Goal: Information Seeking & Learning: Understand process/instructions

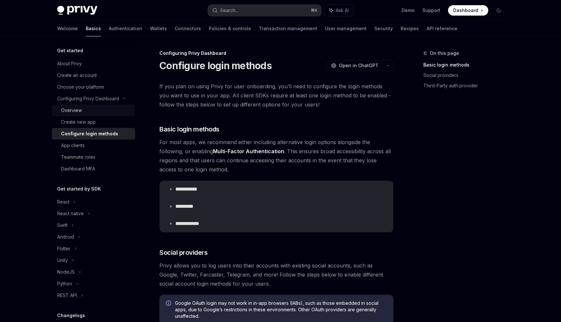
type textarea "*"
click at [249, 8] on button "Search... ⌘ K" at bounding box center [265, 11] width 114 height 12
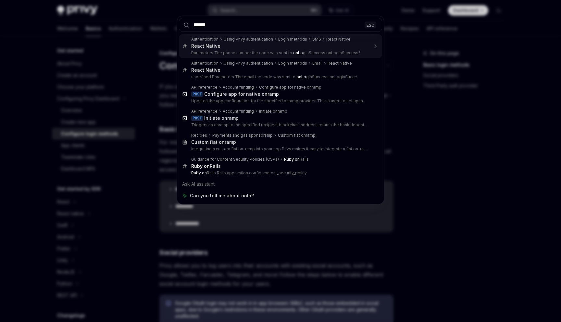
type input "*******"
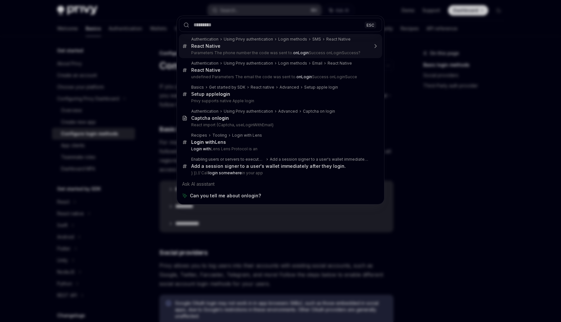
type textarea "*"
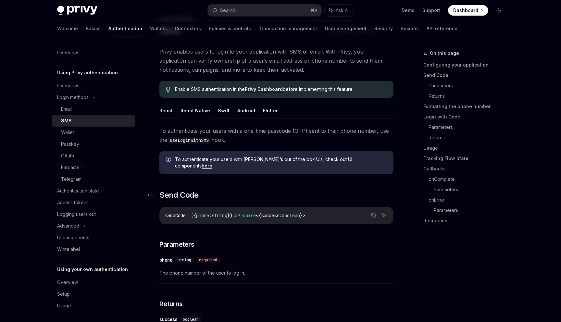
scroll to position [1019, 0]
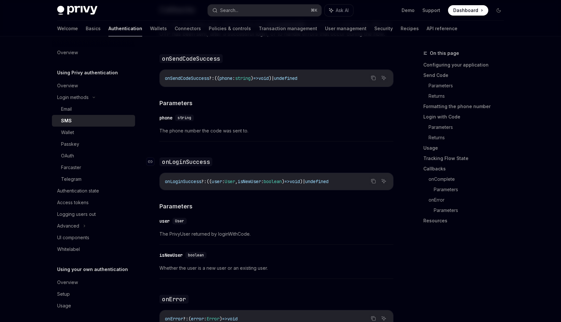
click at [201, 163] on code "onLoginSuccess" at bounding box center [185, 161] width 53 height 9
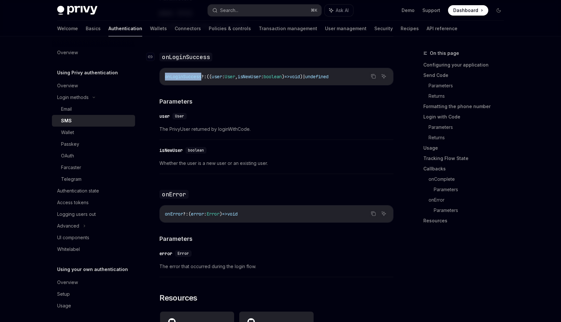
scroll to position [1126, 0]
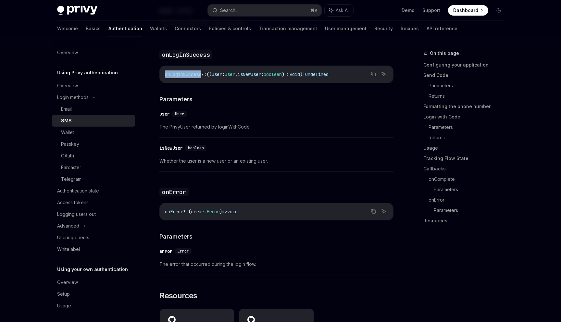
click at [182, 77] on code "onLoginSuccess ?: (( user : User , isNewUser : boolean ) => void ) | undefined" at bounding box center [276, 74] width 223 height 8
click at [187, 74] on span "onLoginSuccess" at bounding box center [183, 74] width 36 height 6
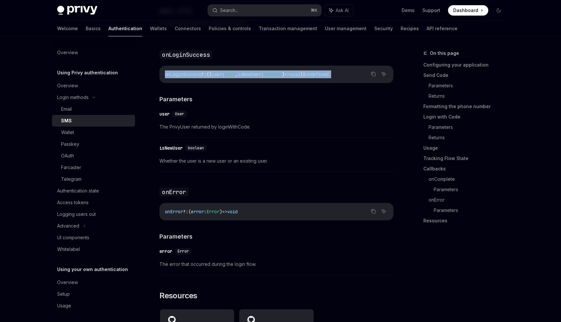
click at [187, 74] on span "onLoginSuccess" at bounding box center [183, 74] width 36 height 6
copy code "onLoginSuccess ?: (( user : User , isNewUser : boolean ) => void ) | undefined"
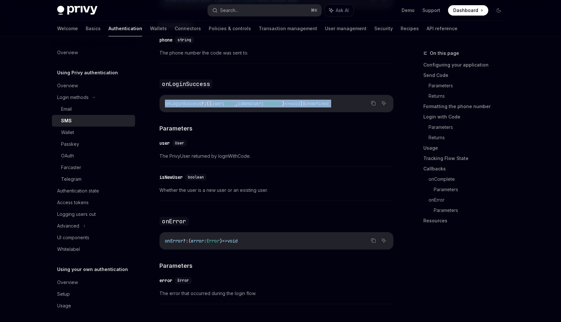
scroll to position [1088, 0]
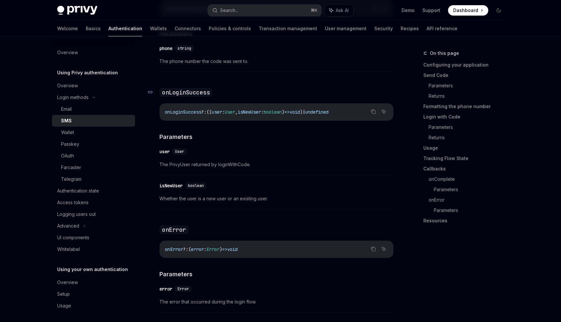
click at [178, 91] on code "onLoginSuccess" at bounding box center [185, 92] width 53 height 9
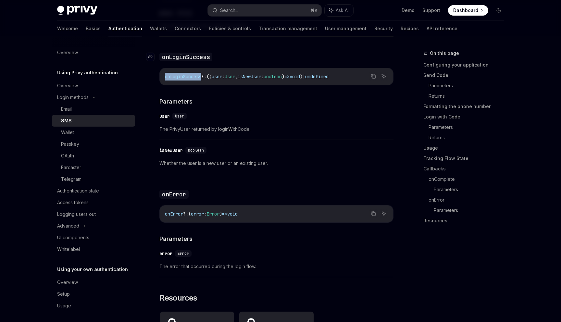
scroll to position [1126, 0]
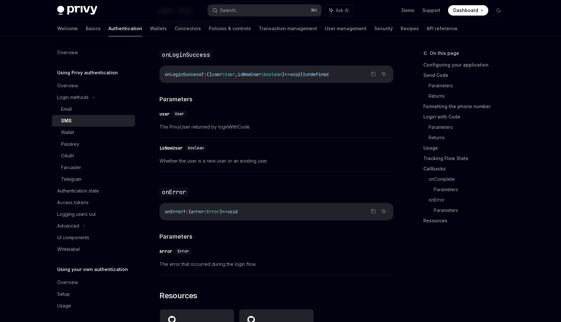
click at [184, 74] on span "onLoginSuccess" at bounding box center [183, 74] width 36 height 6
copy span "onLoginSuccess"
click at [227, 6] on div "Search..." at bounding box center [229, 10] width 18 height 8
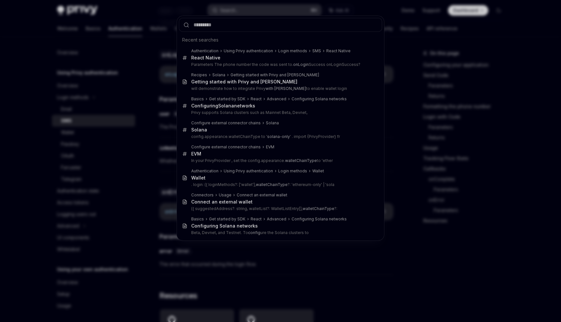
type input "**********"
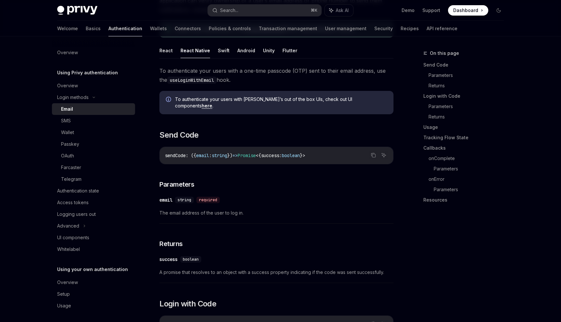
scroll to position [1000, 0]
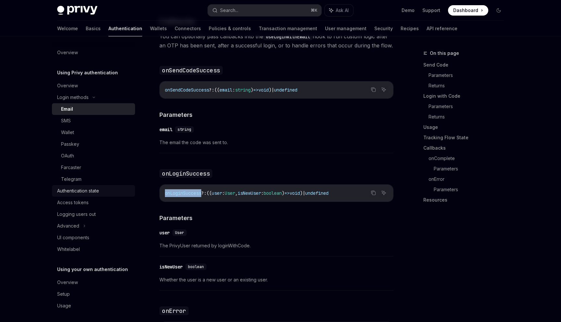
click at [88, 194] on div "Authentication state" at bounding box center [78, 191] width 42 height 8
type textarea "*"
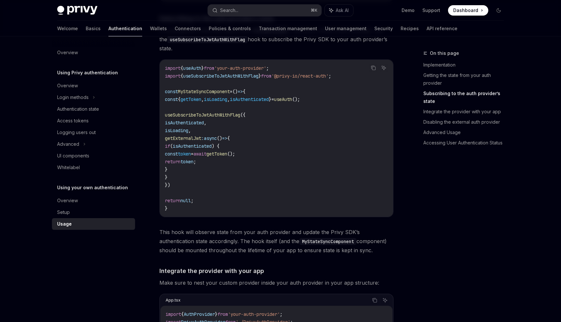
scroll to position [287, 0]
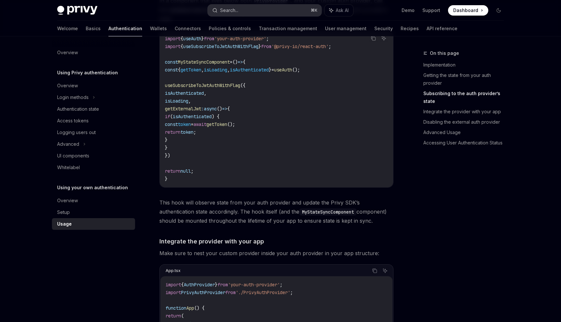
click at [232, 11] on div "Search..." at bounding box center [229, 10] width 18 height 8
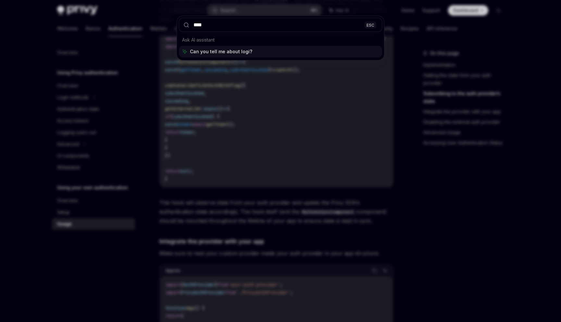
type input "*****"
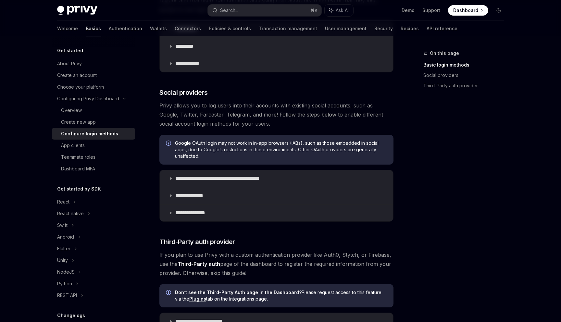
scroll to position [161, 0]
click at [109, 30] on link "Authentication" at bounding box center [125, 29] width 33 height 16
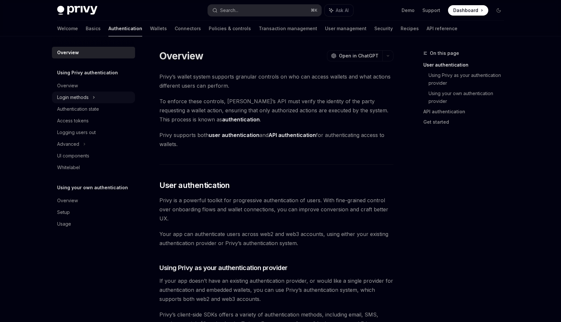
click at [91, 97] on div "Login methods" at bounding box center [93, 97] width 83 height 12
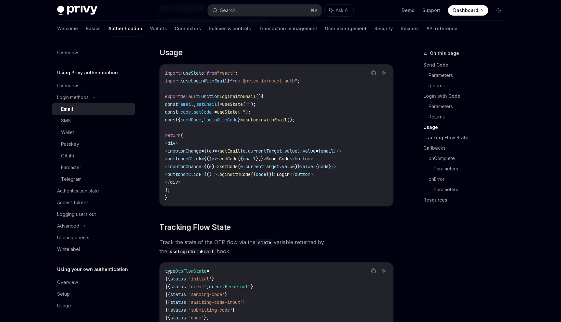
scroll to position [561, 0]
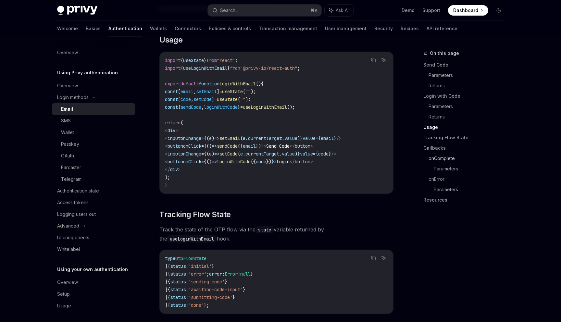
click at [448, 155] on link "onComplete" at bounding box center [468, 158] width 80 height 10
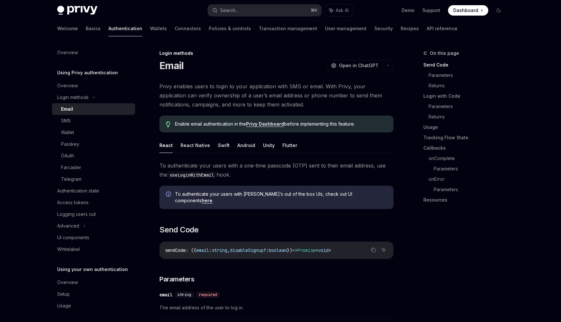
click at [201, 174] on code "useLoginWithEmail" at bounding box center [191, 174] width 49 height 7
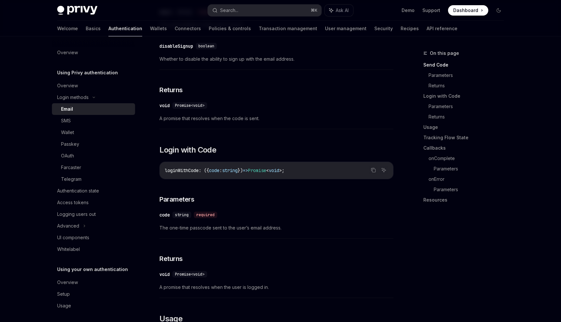
scroll to position [325, 0]
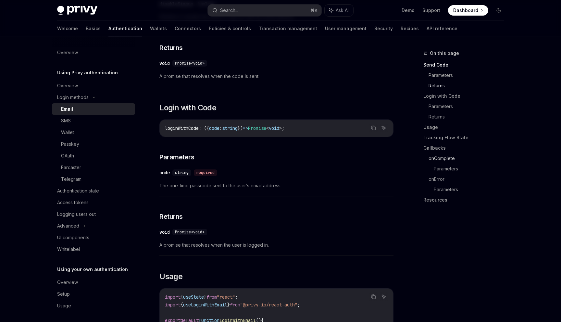
click at [440, 161] on link "onComplete" at bounding box center [468, 158] width 80 height 10
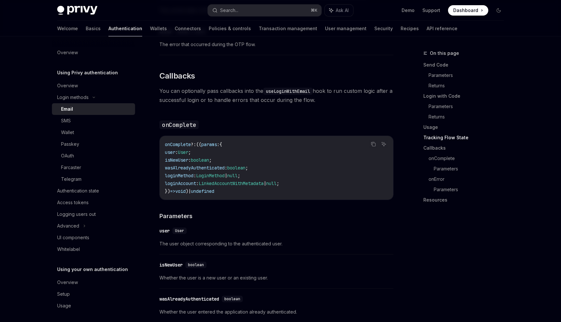
scroll to position [888, 0]
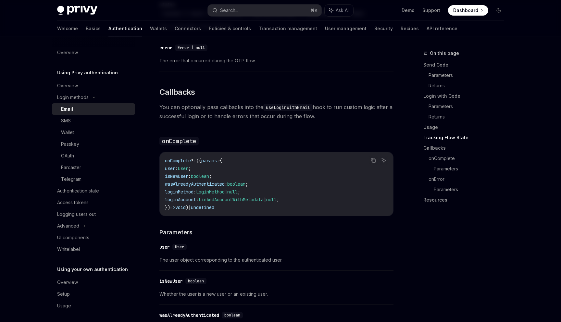
click at [299, 115] on span "You can optionally pass callbacks into the useLoginWithEmail hook to run custom…" at bounding box center [276, 112] width 234 height 18
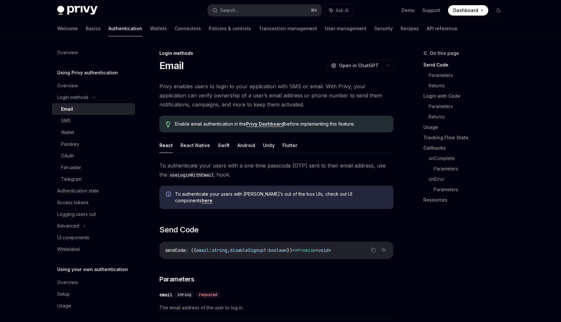
scroll to position [11, 0]
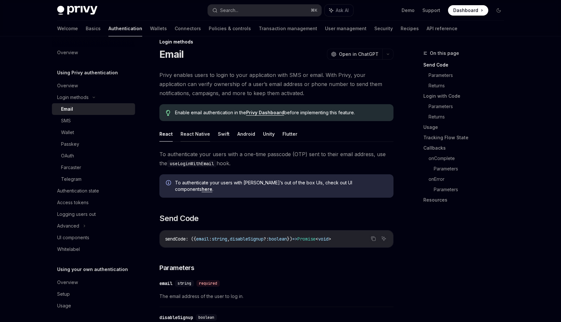
click at [181, 133] on button "React Native" at bounding box center [195, 133] width 30 height 15
click at [168, 134] on button "React" at bounding box center [165, 133] width 13 height 15
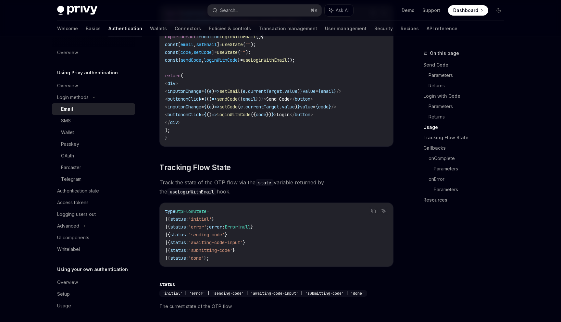
scroll to position [672, 0]
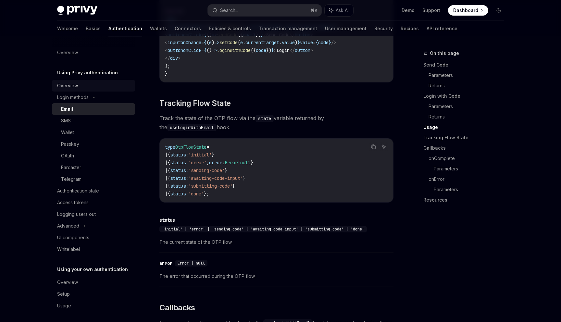
click at [86, 85] on div "Overview" at bounding box center [94, 86] width 74 height 8
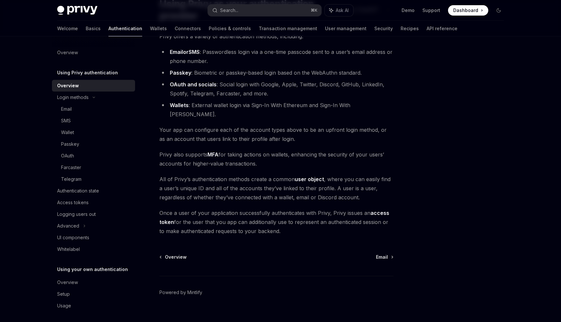
scroll to position [63, 0]
click at [95, 111] on div "Email" at bounding box center [96, 109] width 70 height 8
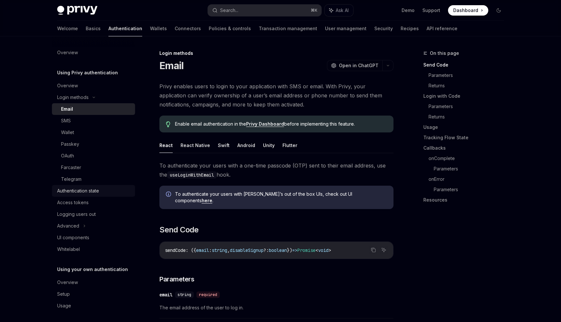
click at [79, 191] on div "Authentication state" at bounding box center [78, 191] width 42 height 8
type textarea "*"
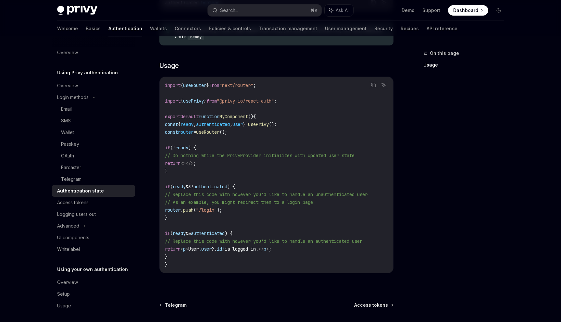
scroll to position [187, 0]
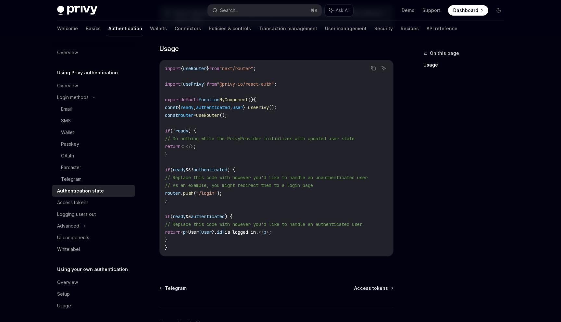
click at [220, 110] on span "authenticated" at bounding box center [213, 107] width 34 height 6
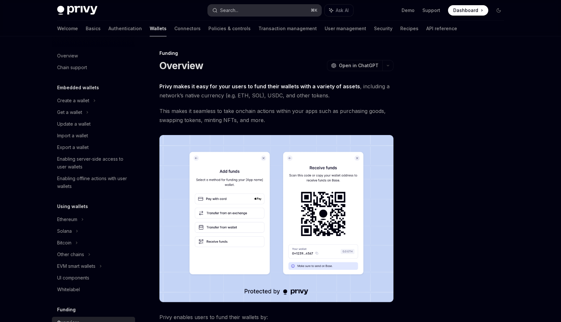
scroll to position [143, 0]
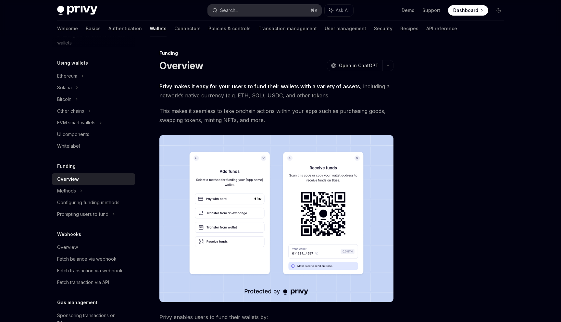
click at [250, 13] on button "Search... ⌘ K" at bounding box center [265, 11] width 114 height 12
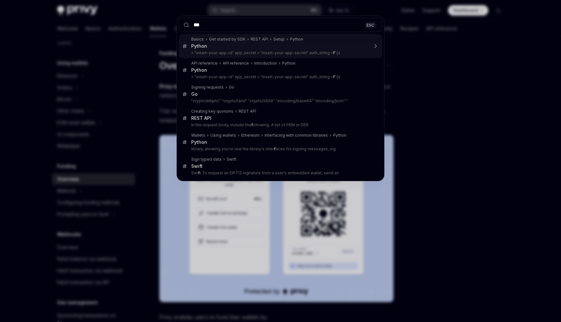
type input "****"
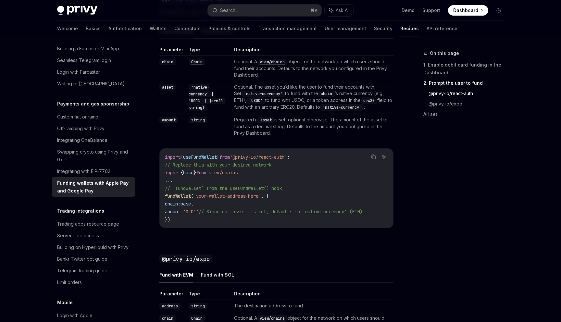
scroll to position [496, 0]
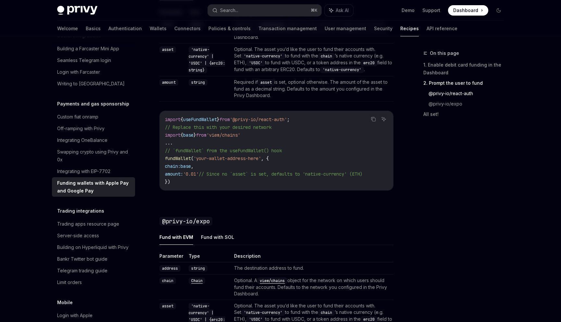
click at [230, 117] on span "from" at bounding box center [224, 119] width 10 height 6
copy code "import { useFundWallet } from '@privy-io/react-auth' ;"
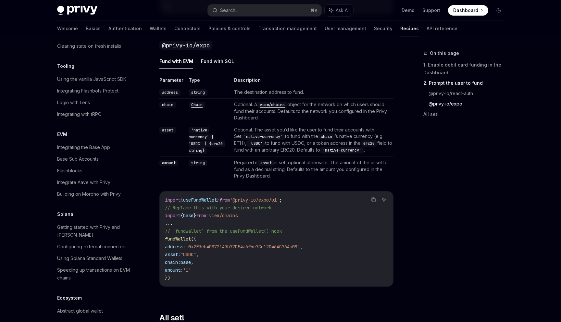
scroll to position [705, 0]
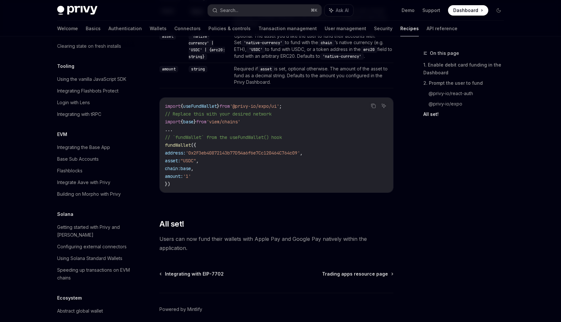
scroll to position [774, 0]
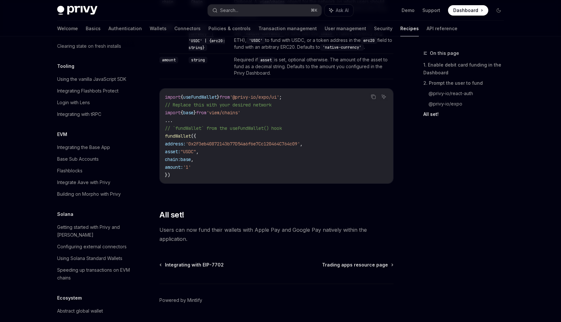
click at [216, 155] on code "import { useFundWallet } from '@privy-io/expo/ui' ; // Replace this with your d…" at bounding box center [276, 136] width 223 height 86
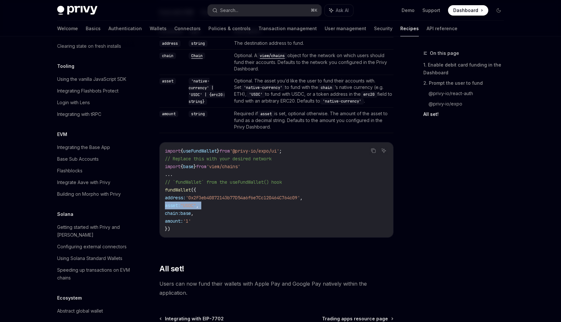
scroll to position [719, 0]
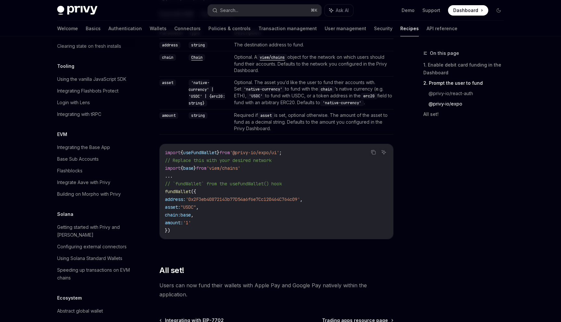
click at [232, 151] on code "import { useFundWallet } from '@privy-io/expo/ui' ; // Replace this with your d…" at bounding box center [276, 192] width 223 height 86
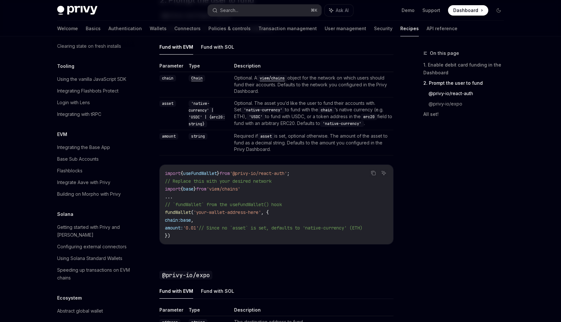
scroll to position [395, 0]
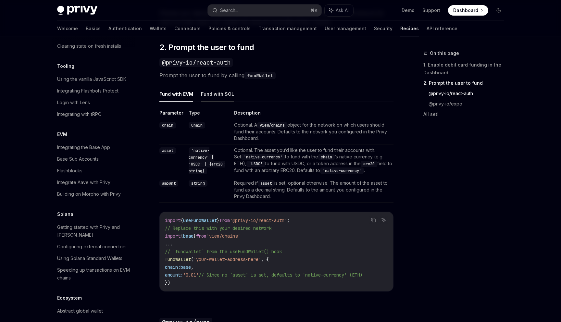
click at [213, 89] on button "Fund with SOL" at bounding box center [217, 93] width 33 height 15
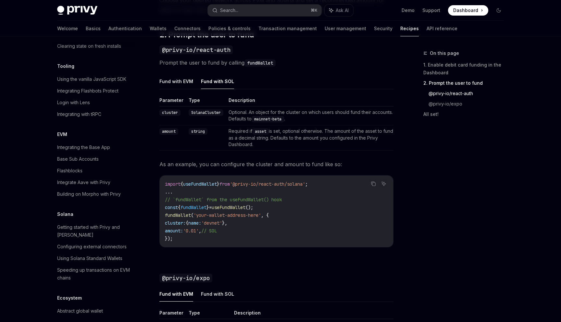
scroll to position [411, 0]
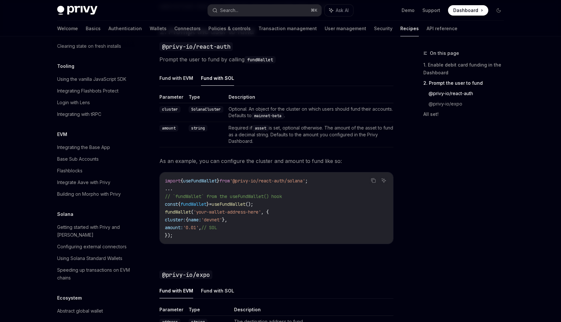
click at [222, 219] on span "'devnet'" at bounding box center [211, 220] width 21 height 6
copy code "cluster: { name: 'devnet' },"
click at [236, 207] on code "import { useFundWallet } from '@privy-io/react-auth/solana' ; ... // `fundWalle…" at bounding box center [276, 208] width 223 height 62
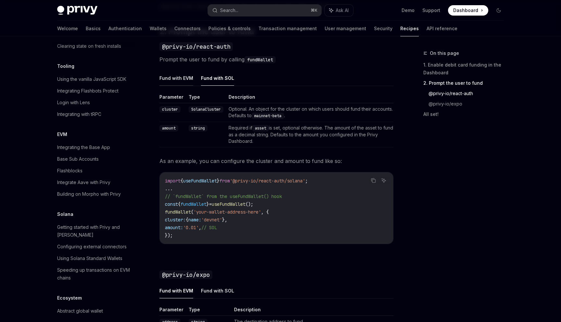
click at [180, 80] on button "Fund with EVM" at bounding box center [176, 77] width 34 height 15
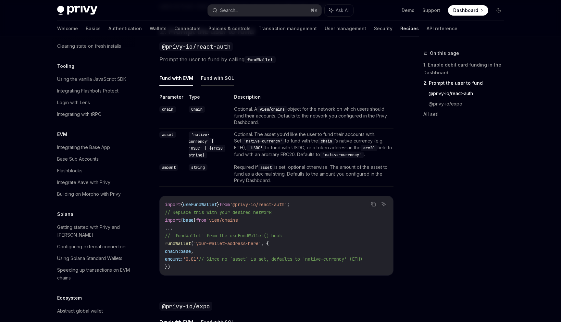
click at [203, 80] on button "Fund with SOL" at bounding box center [217, 77] width 33 height 15
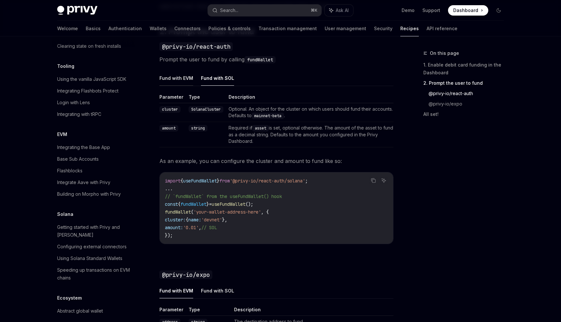
click at [182, 80] on button "Fund with EVM" at bounding box center [176, 77] width 34 height 15
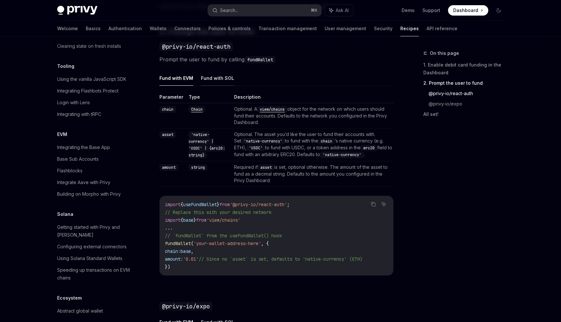
click at [215, 80] on button "Fund with SOL" at bounding box center [217, 77] width 33 height 15
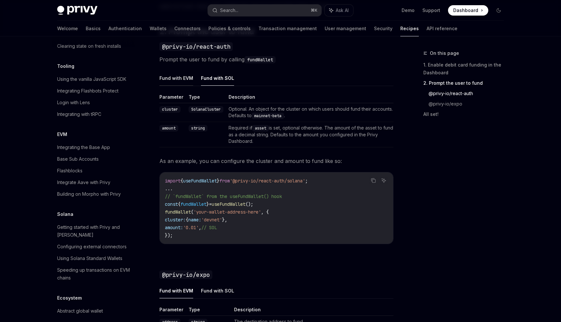
click at [192, 81] on button "Fund with EVM" at bounding box center [176, 77] width 34 height 15
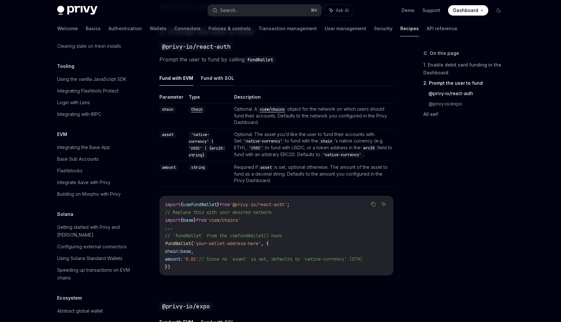
click at [220, 81] on button "Fund with SOL" at bounding box center [217, 77] width 33 height 15
type textarea "*"
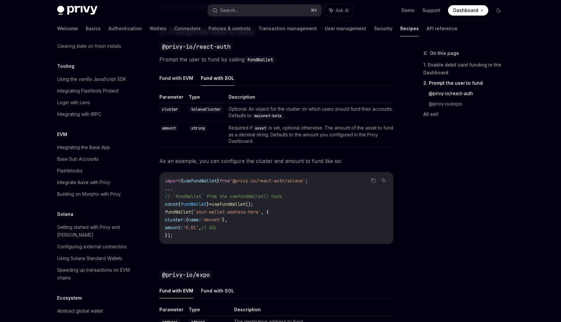
click at [245, 179] on span "'@privy-io/react-auth/solana'" at bounding box center [267, 181] width 75 height 6
copy code "import { useFundWallet } from '@privy-io/react-auth/solana' ;"
